Goal: Information Seeking & Learning: Learn about a topic

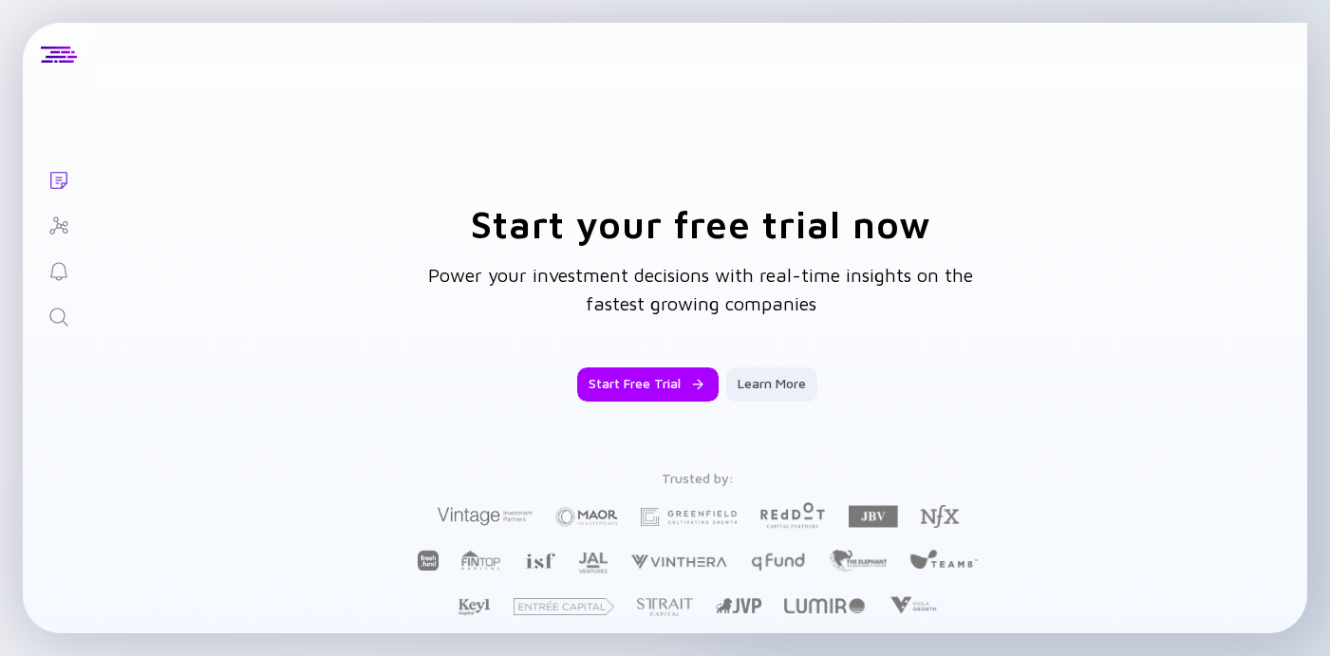
click at [53, 227] on icon "Investor Map" at bounding box center [58, 226] width 23 height 23
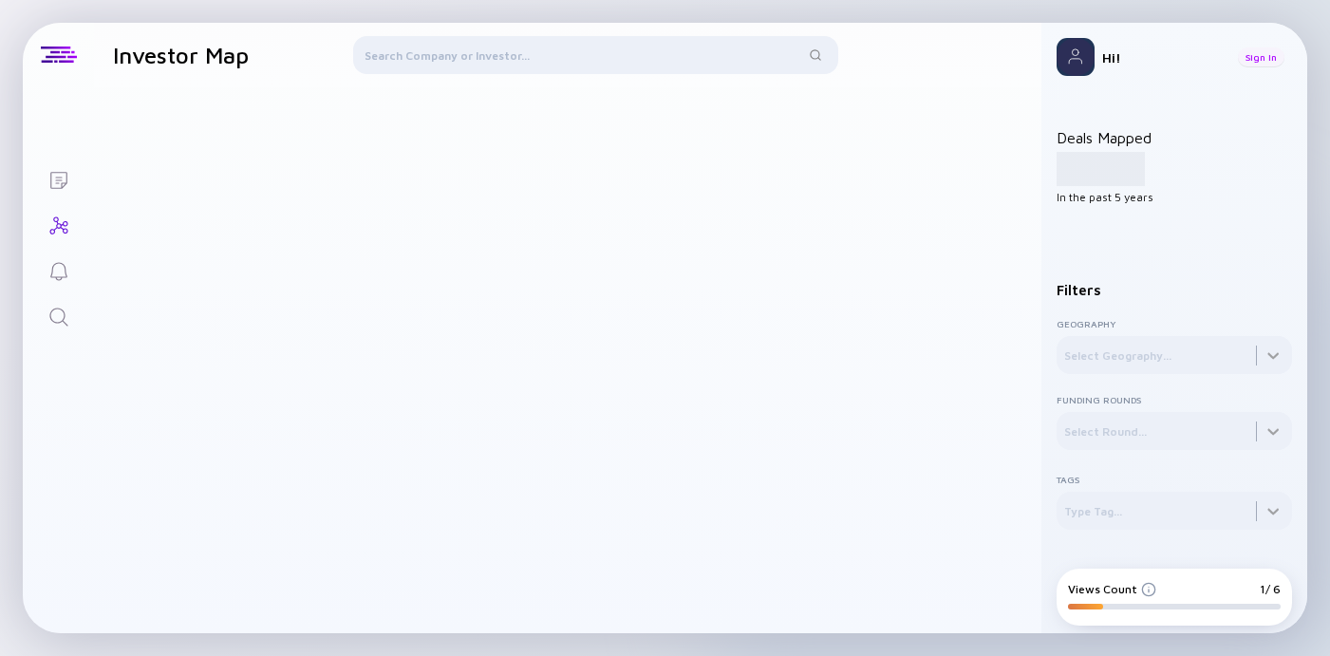
click at [1247, 53] on div "Sign In" at bounding box center [1261, 56] width 47 height 19
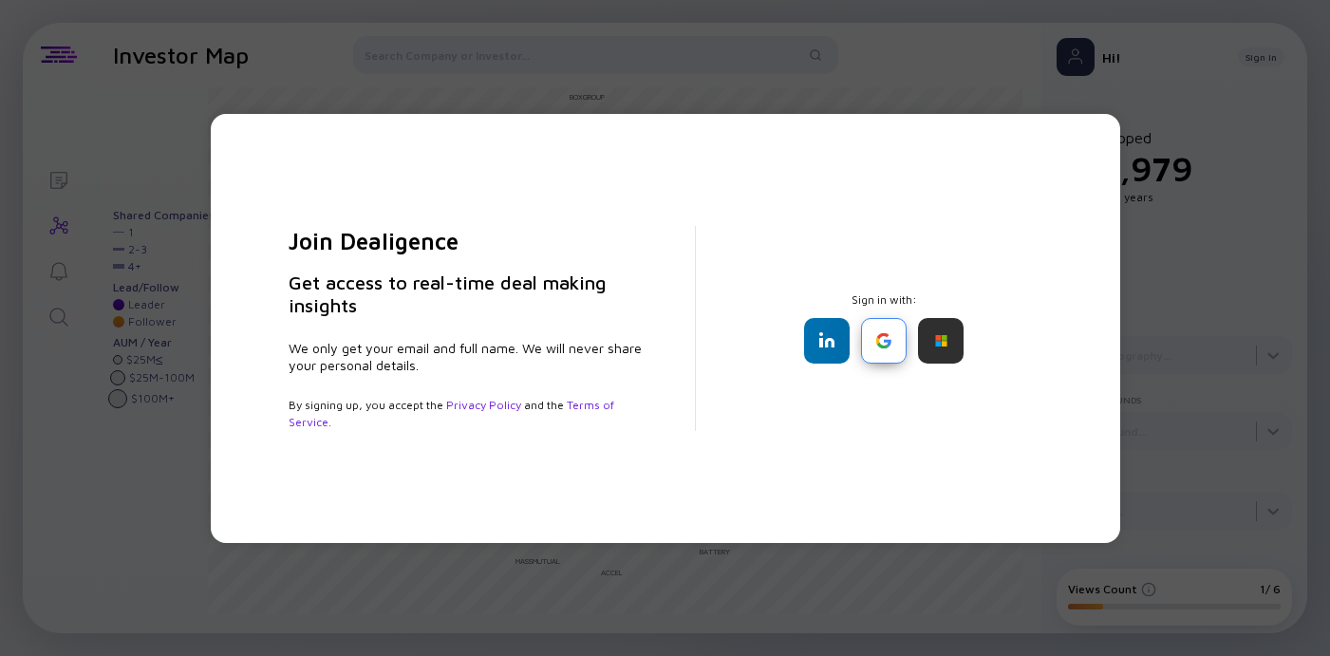
click at [886, 345] on div at bounding box center [884, 341] width 46 height 46
click at [1241, 229] on div "Join Dealigence Get access to real-time deal making insights We only get your e…" at bounding box center [665, 328] width 1330 height 656
click at [883, 327] on div at bounding box center [884, 341] width 46 height 46
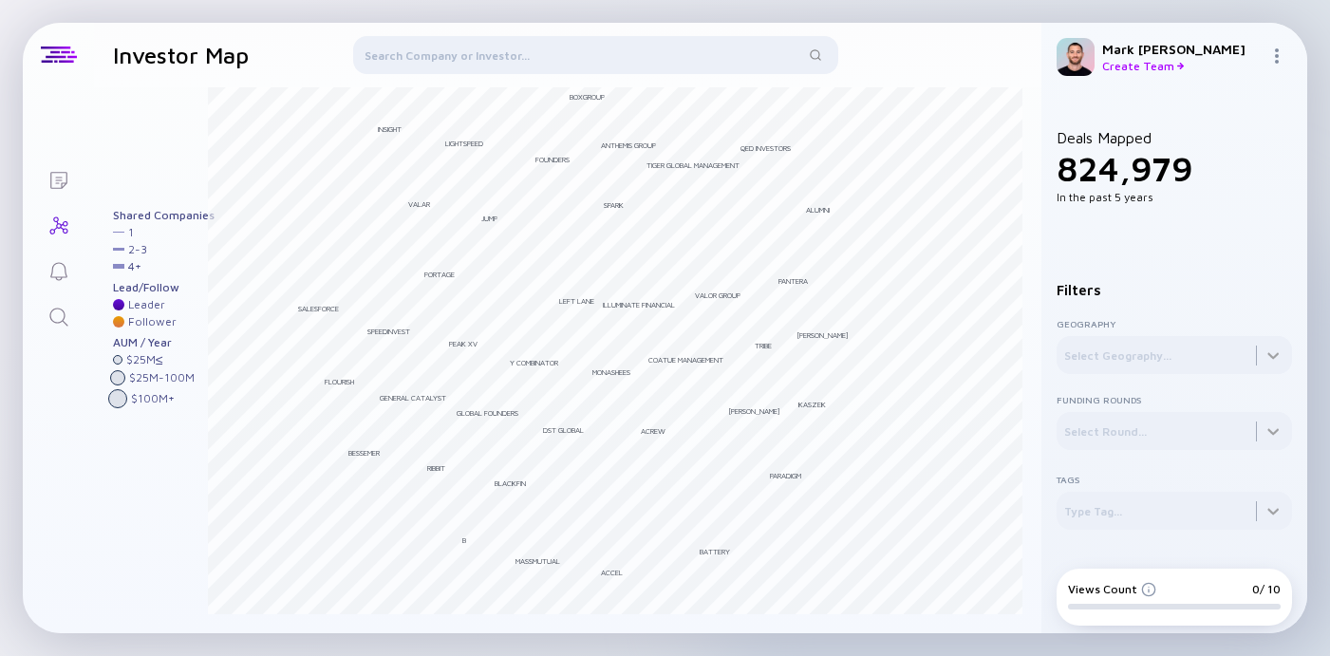
click at [524, 46] on div at bounding box center [595, 59] width 485 height 46
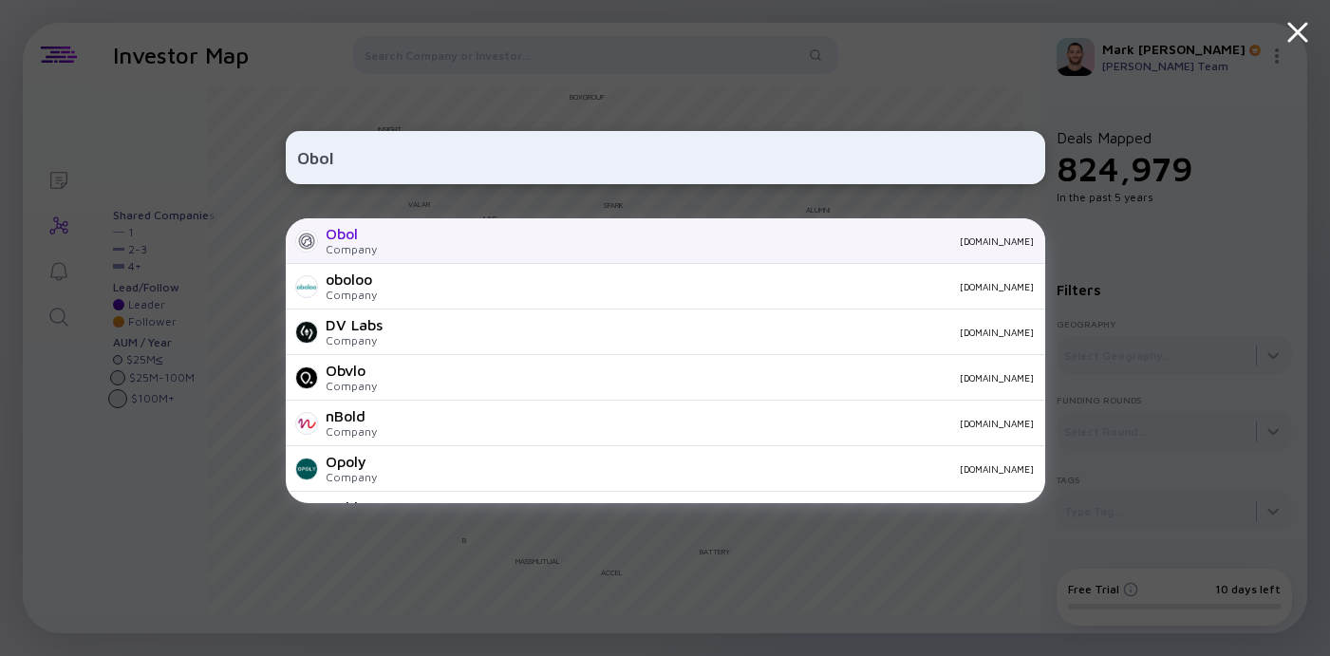
type input "Obol"
click at [412, 236] on div "[DOMAIN_NAME]" at bounding box center [713, 240] width 642 height 11
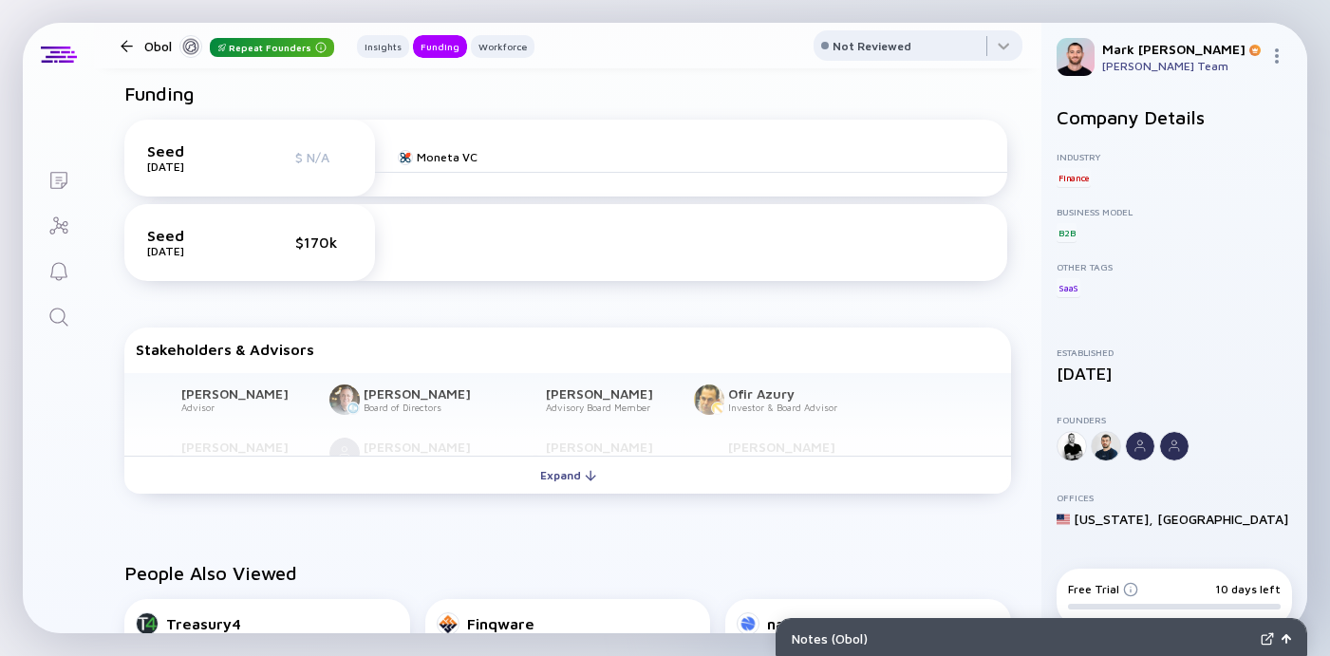
scroll to position [742, 0]
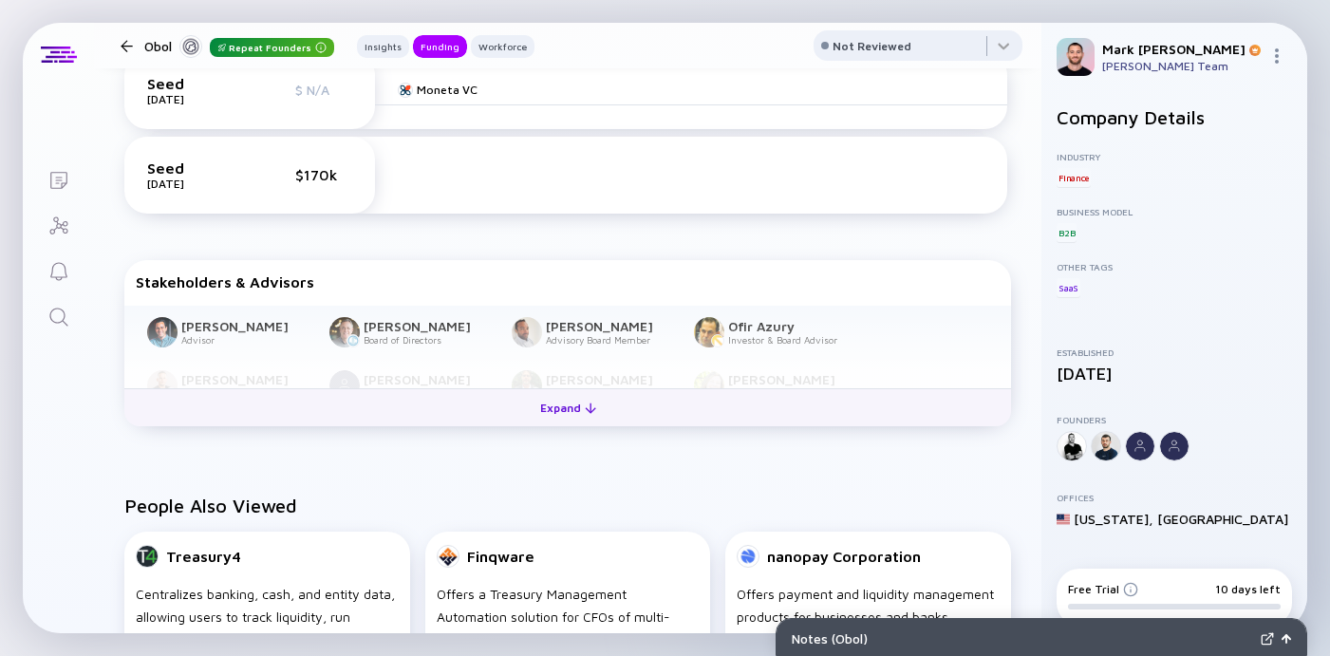
click at [604, 407] on div "Expand" at bounding box center [568, 407] width 79 height 29
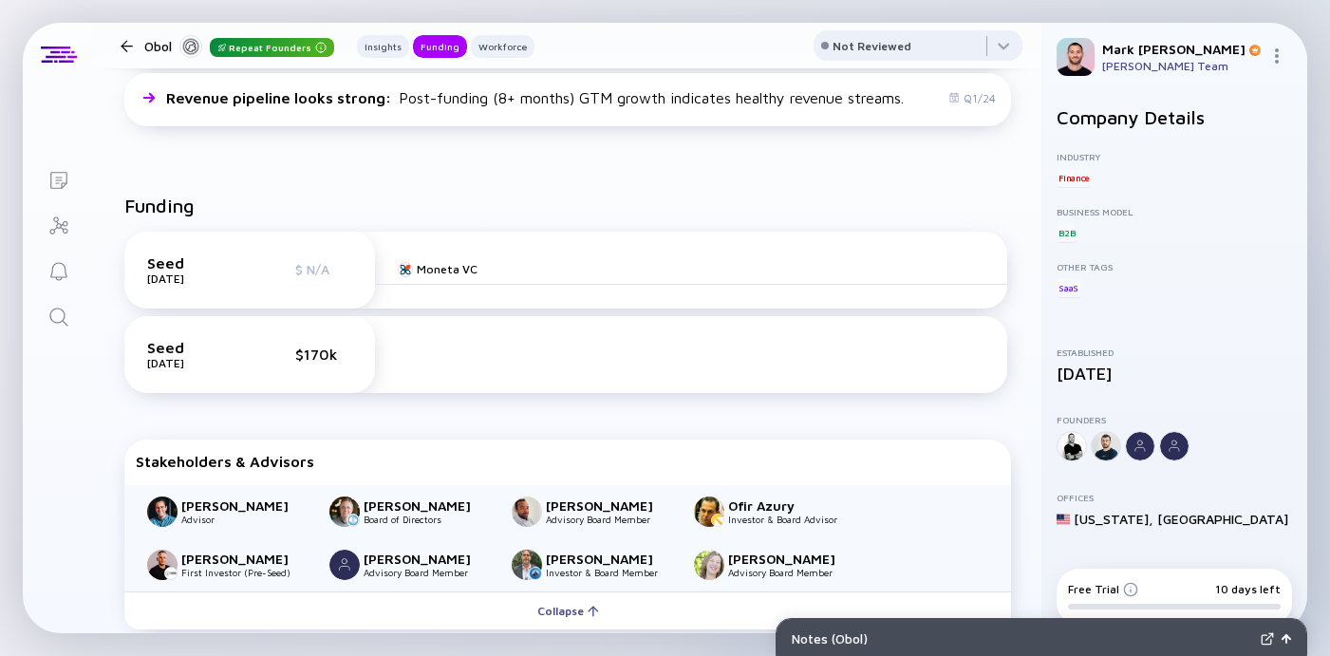
scroll to position [293, 0]
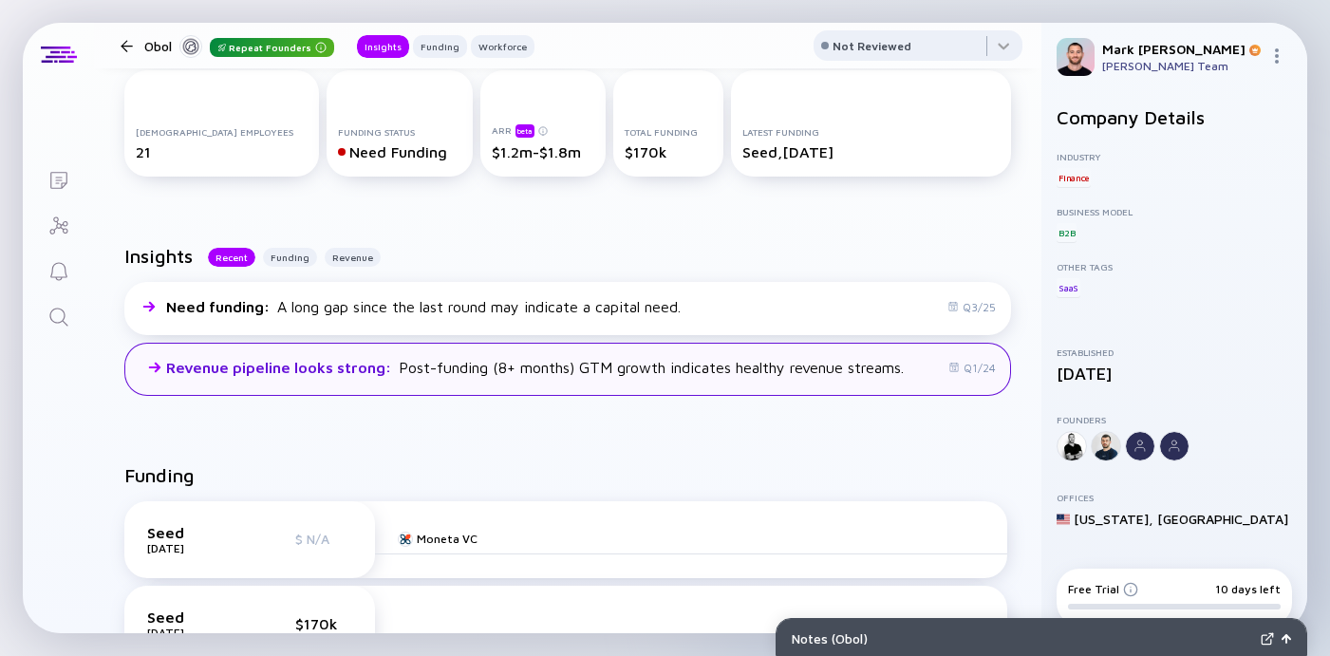
click at [353, 365] on span "Revenue pipeline looks strong :" at bounding box center [280, 367] width 229 height 17
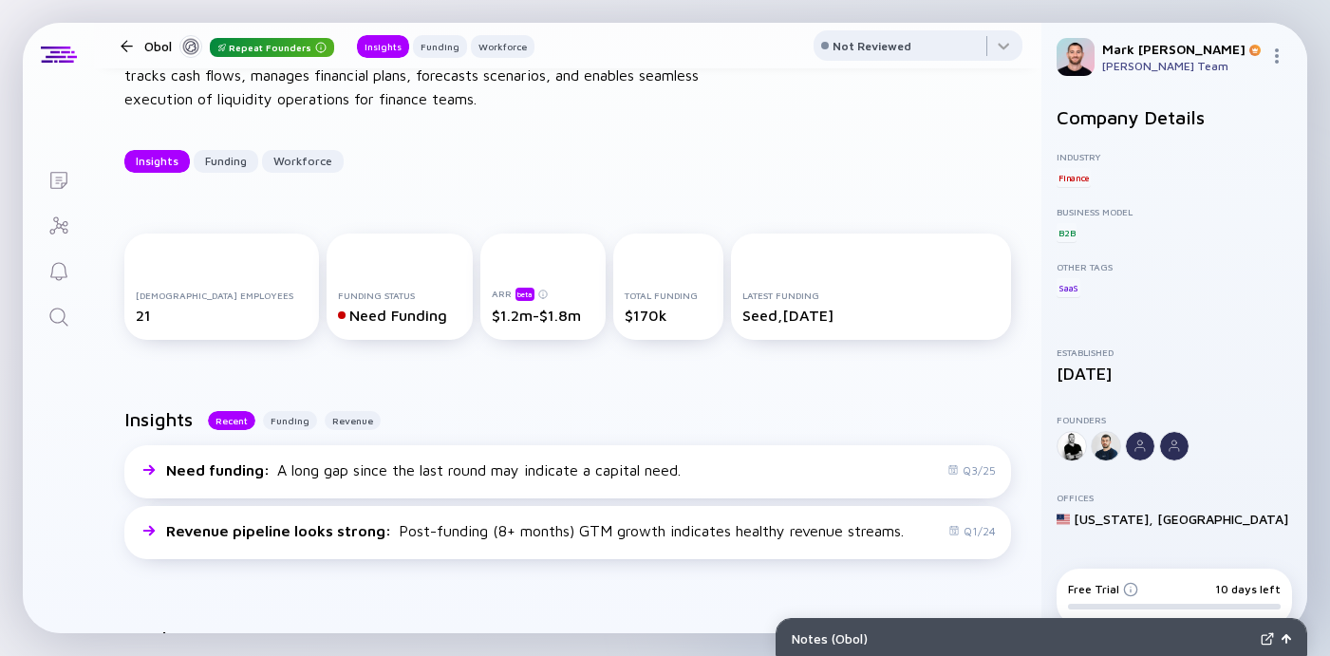
scroll to position [0, 0]
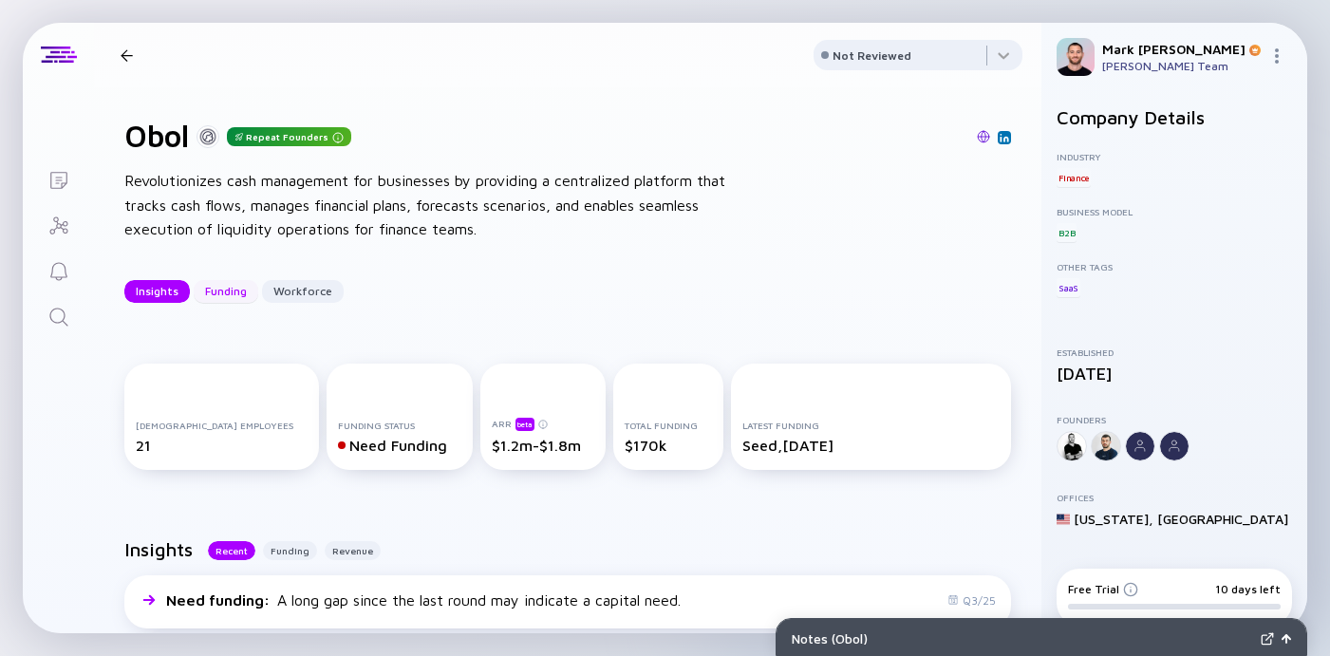
click at [233, 286] on div "Funding" at bounding box center [226, 290] width 65 height 29
click at [338, 447] on div "Need Funding" at bounding box center [399, 445] width 123 height 17
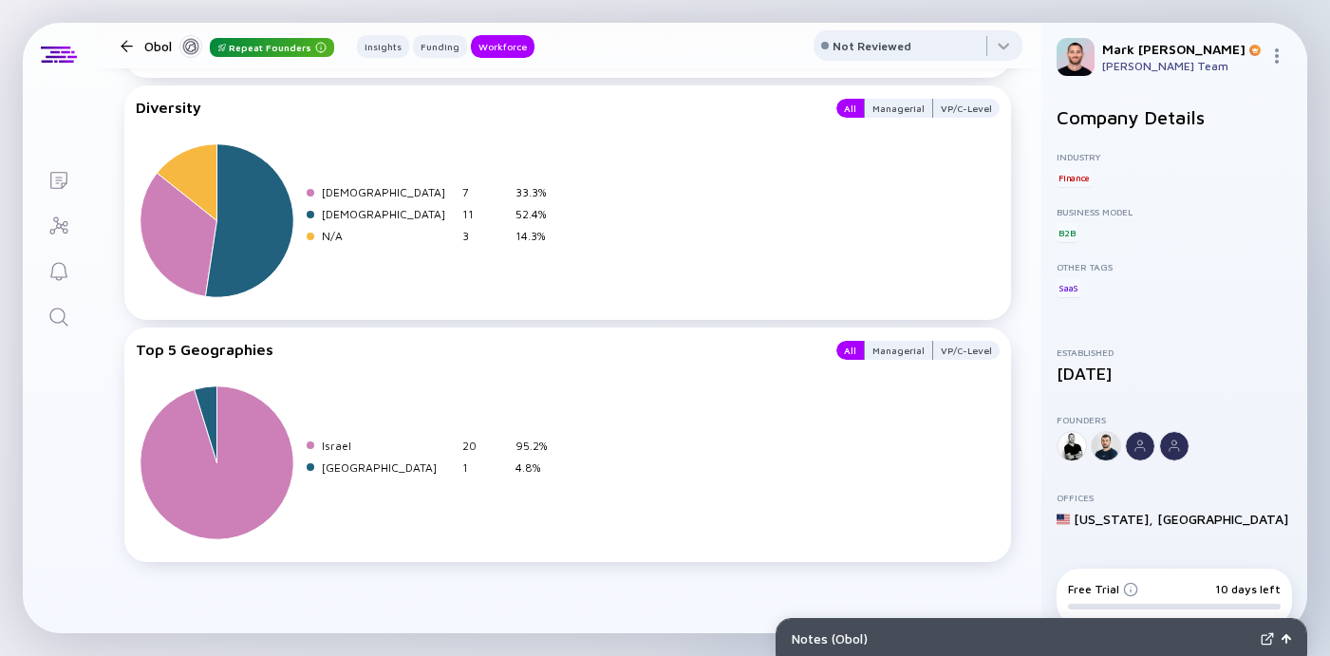
scroll to position [3052, 0]
